Goal: Transaction & Acquisition: Subscribe to service/newsletter

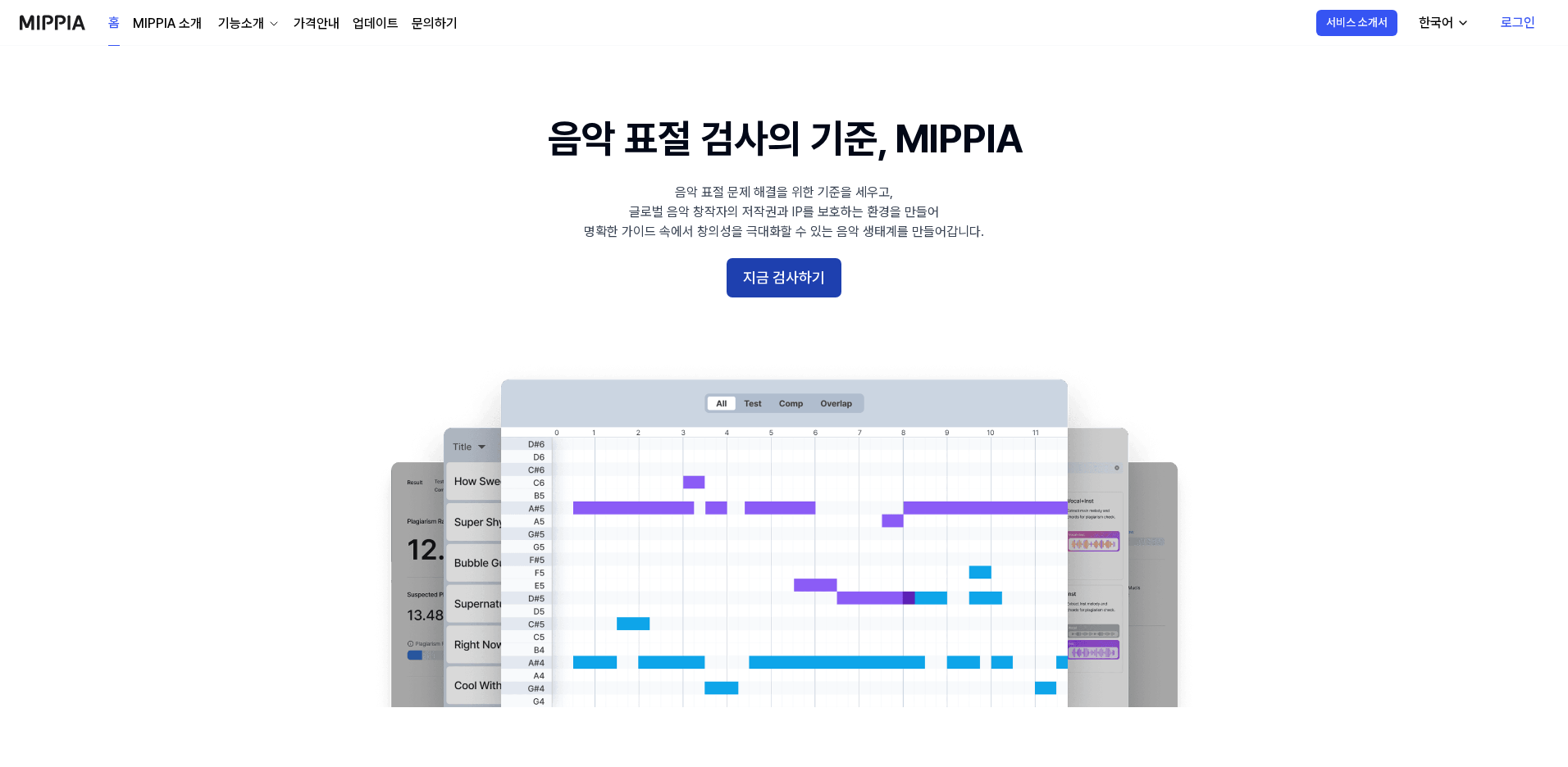
click at [797, 269] on button "지금 검사하기" at bounding box center [784, 277] width 115 height 39
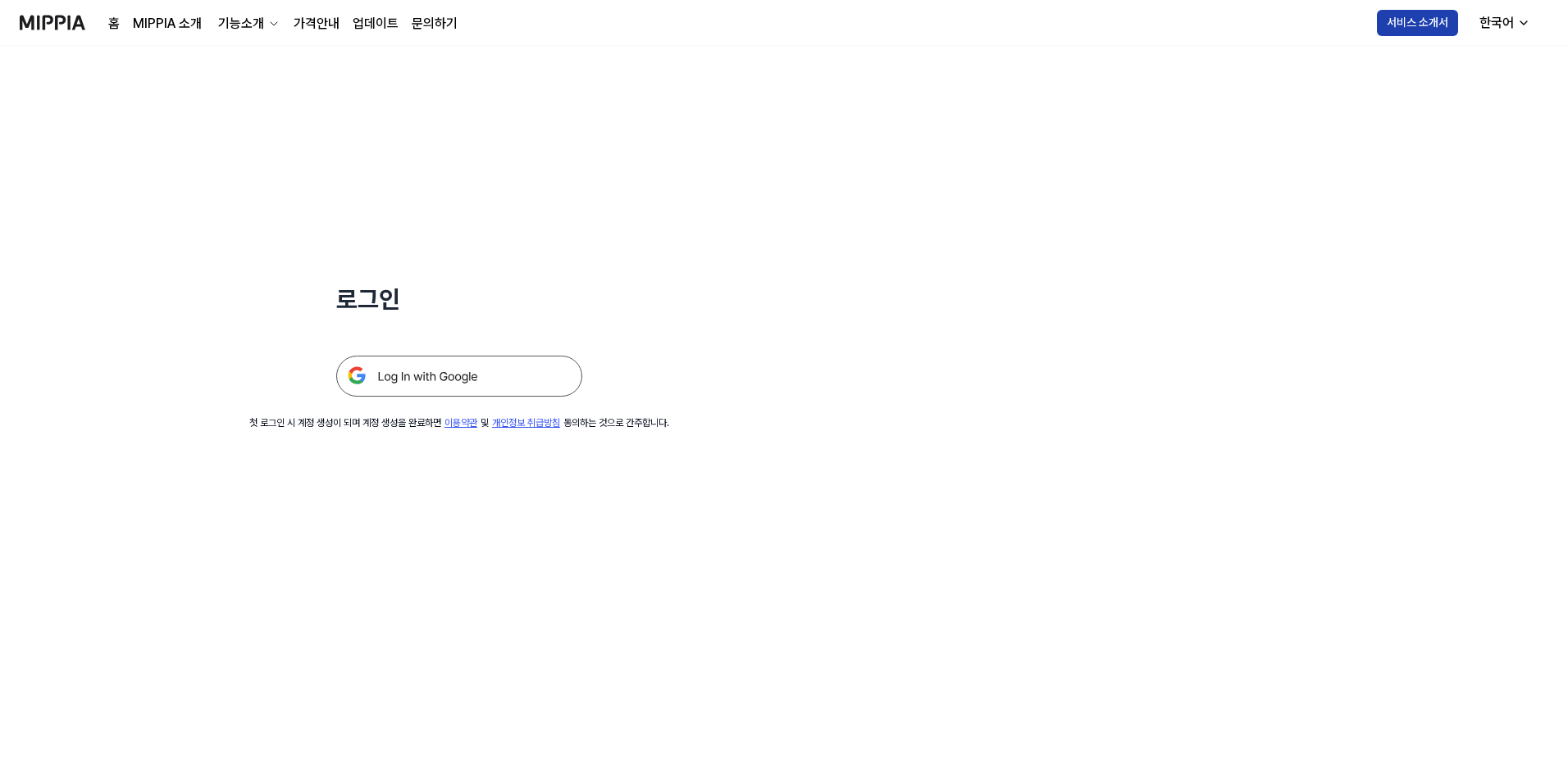
click at [1432, 26] on button "서비스 소개서" at bounding box center [1418, 23] width 82 height 27
click at [487, 372] on img at bounding box center [458, 375] width 246 height 41
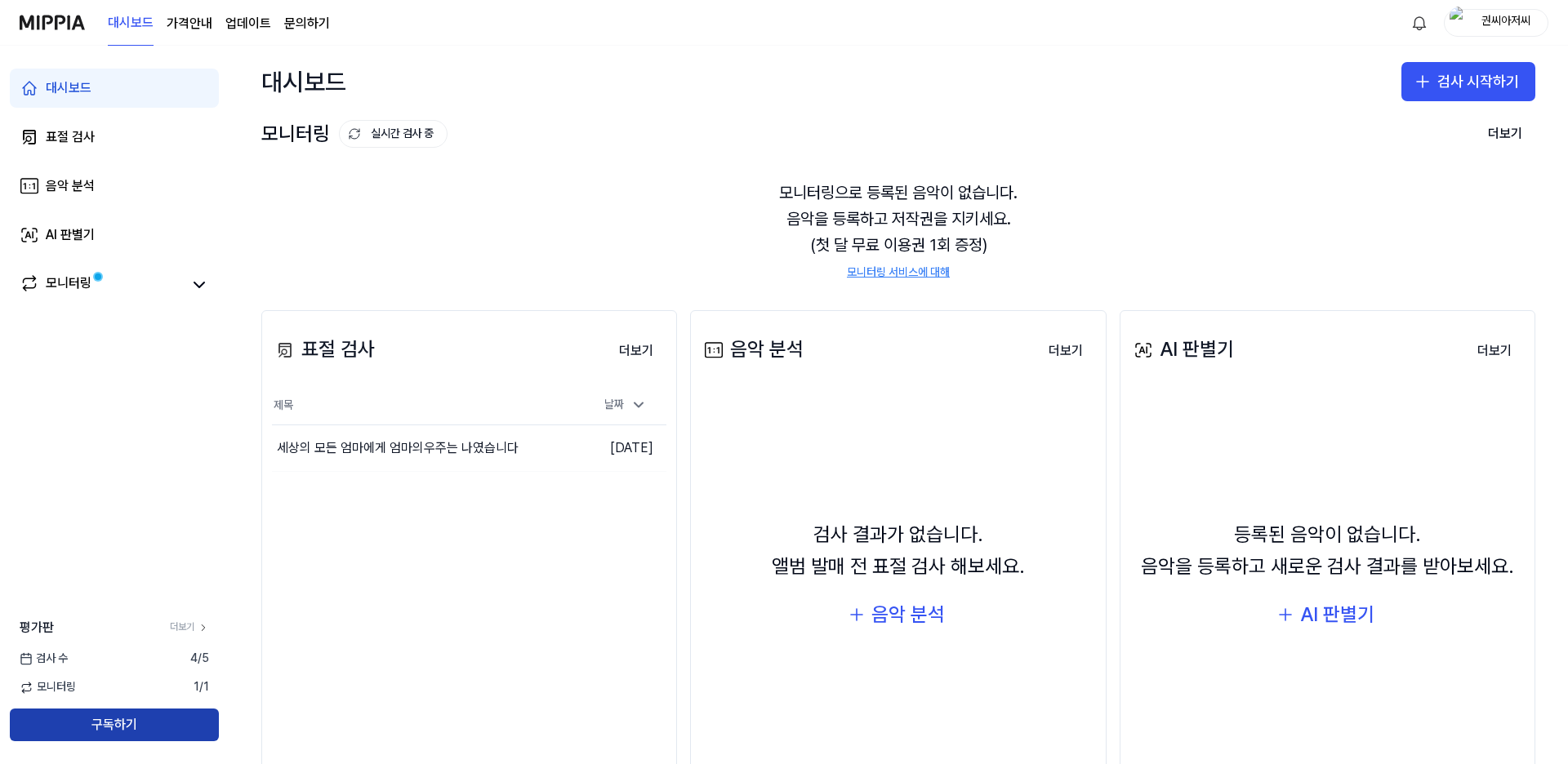
click at [119, 723] on button "구독하기" at bounding box center [113, 724] width 209 height 33
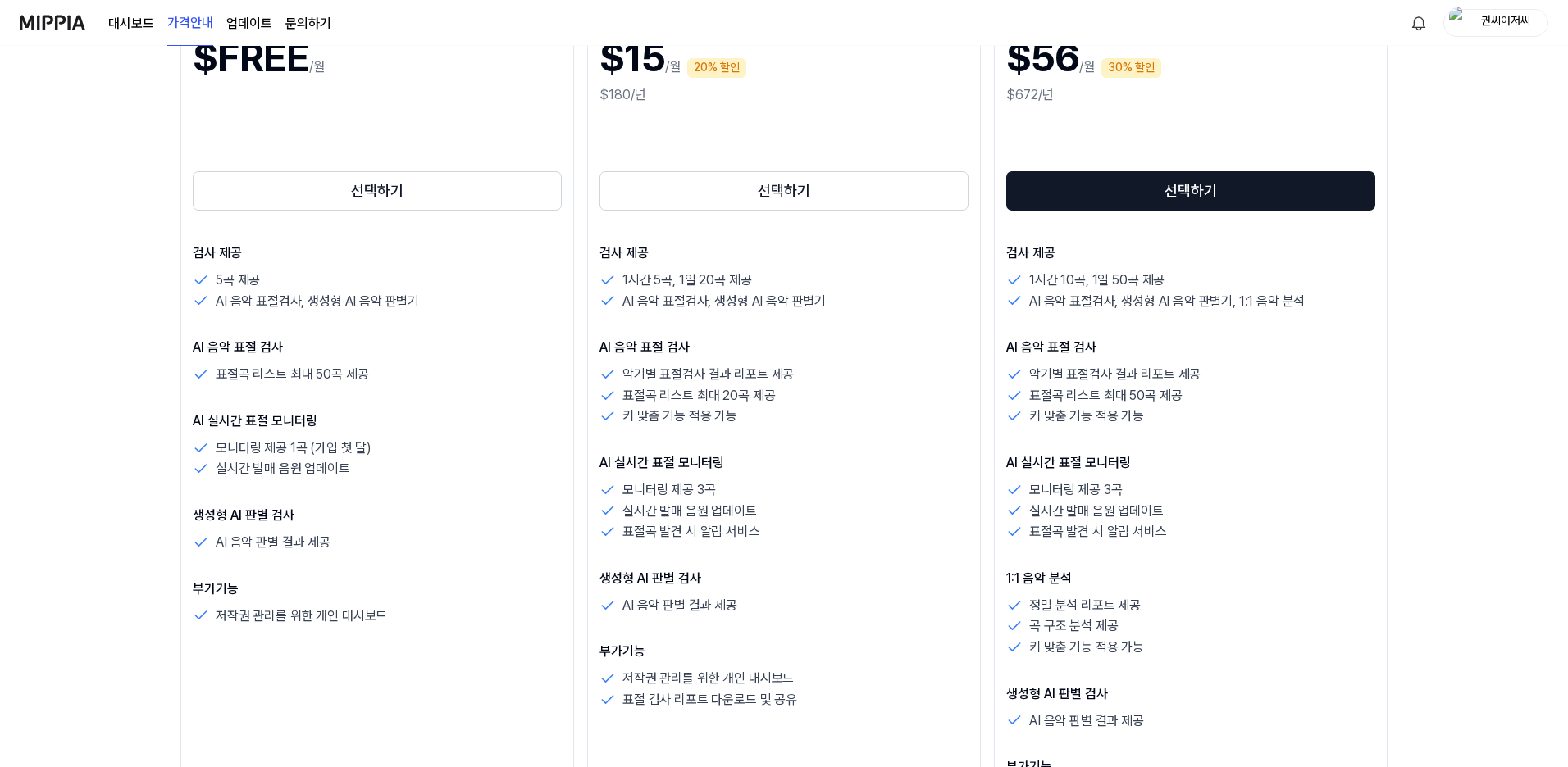
scroll to position [82, 0]
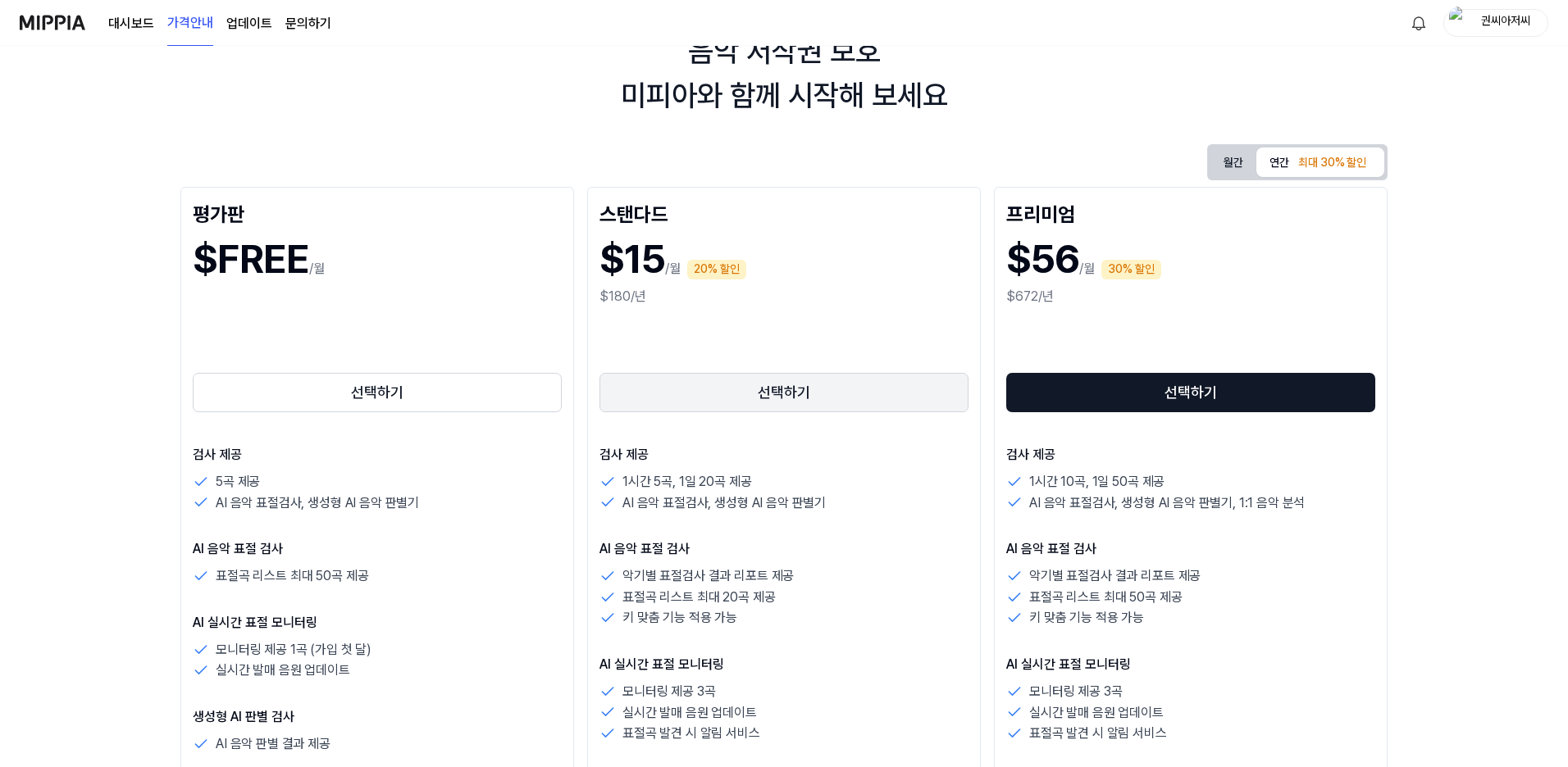
click at [805, 390] on button "선택하기" at bounding box center [784, 392] width 369 height 39
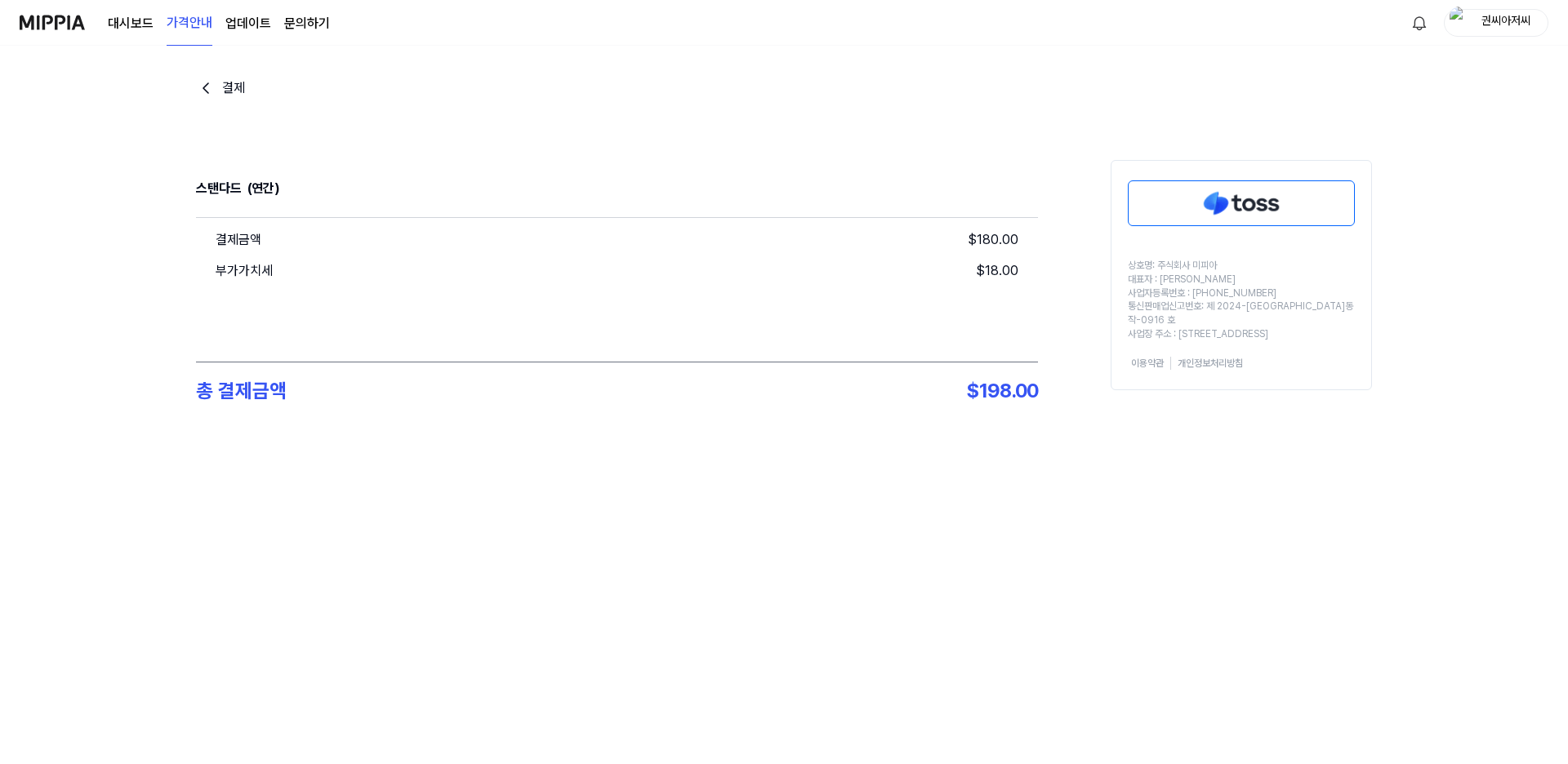
click at [1251, 206] on img at bounding box center [1241, 203] width 226 height 44
